Goal: Feedback & Contribution: Leave review/rating

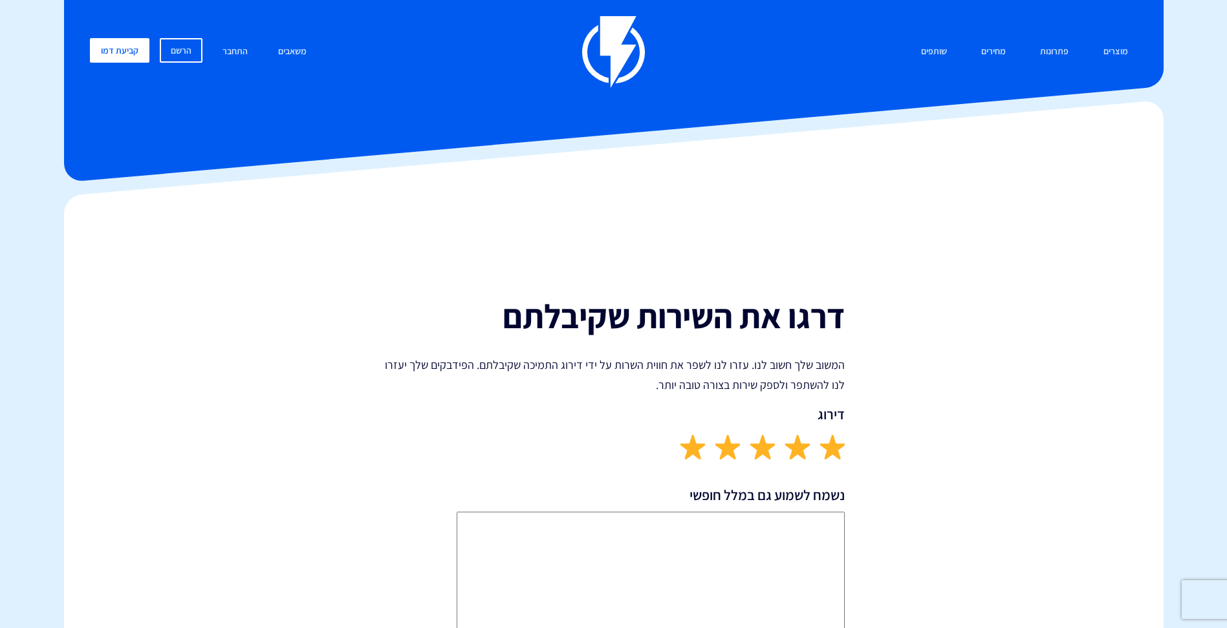
click at [689, 445] on img at bounding box center [692, 446] width 25 height 25
drag, startPoint x: 800, startPoint y: 529, endPoint x: 806, endPoint y: 520, distance: 10.2
click at [803, 528] on textarea "נשמח לשמוע גם במלל חופשי" at bounding box center [650, 578] width 388 height 133
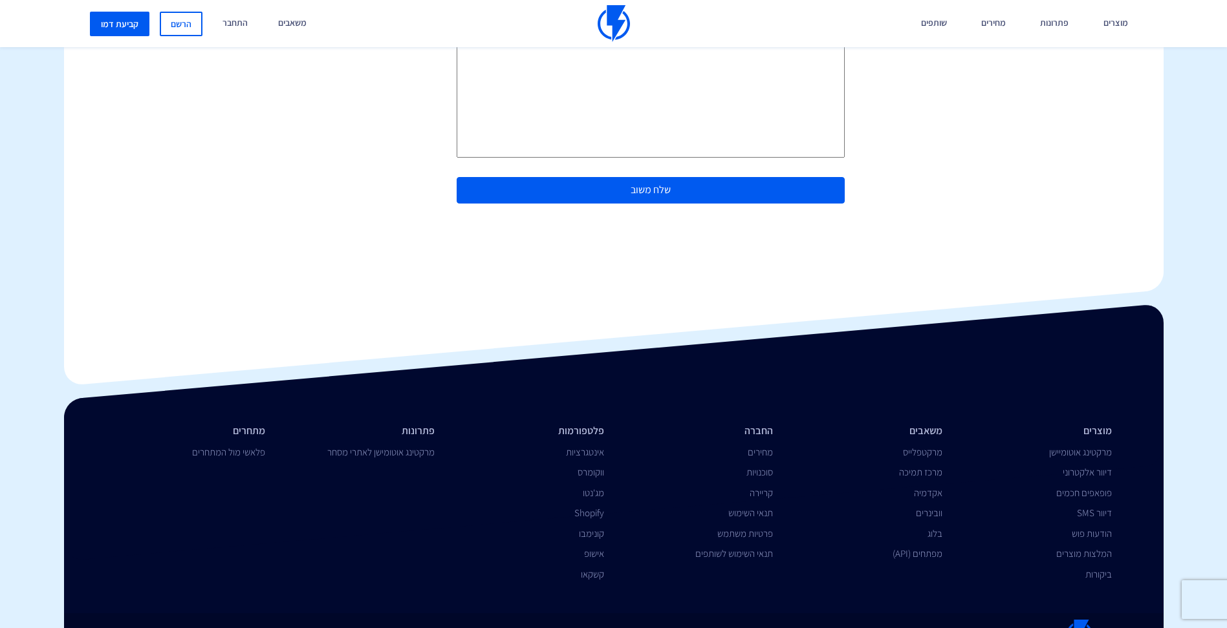
scroll to position [515, 0]
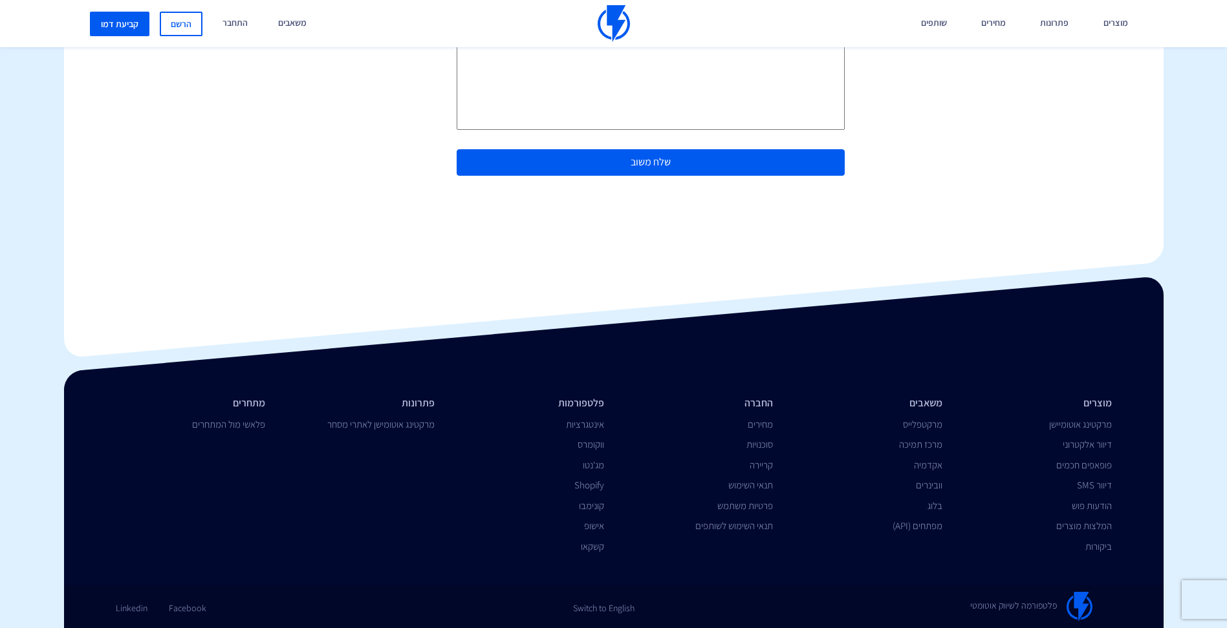
type textarea "[PERSON_NAME] מקצוען, תענוג לעבוד איתו"
click at [690, 166] on button "שלח משוב" at bounding box center [650, 162] width 388 height 27
